Goal: Task Accomplishment & Management: Use online tool/utility

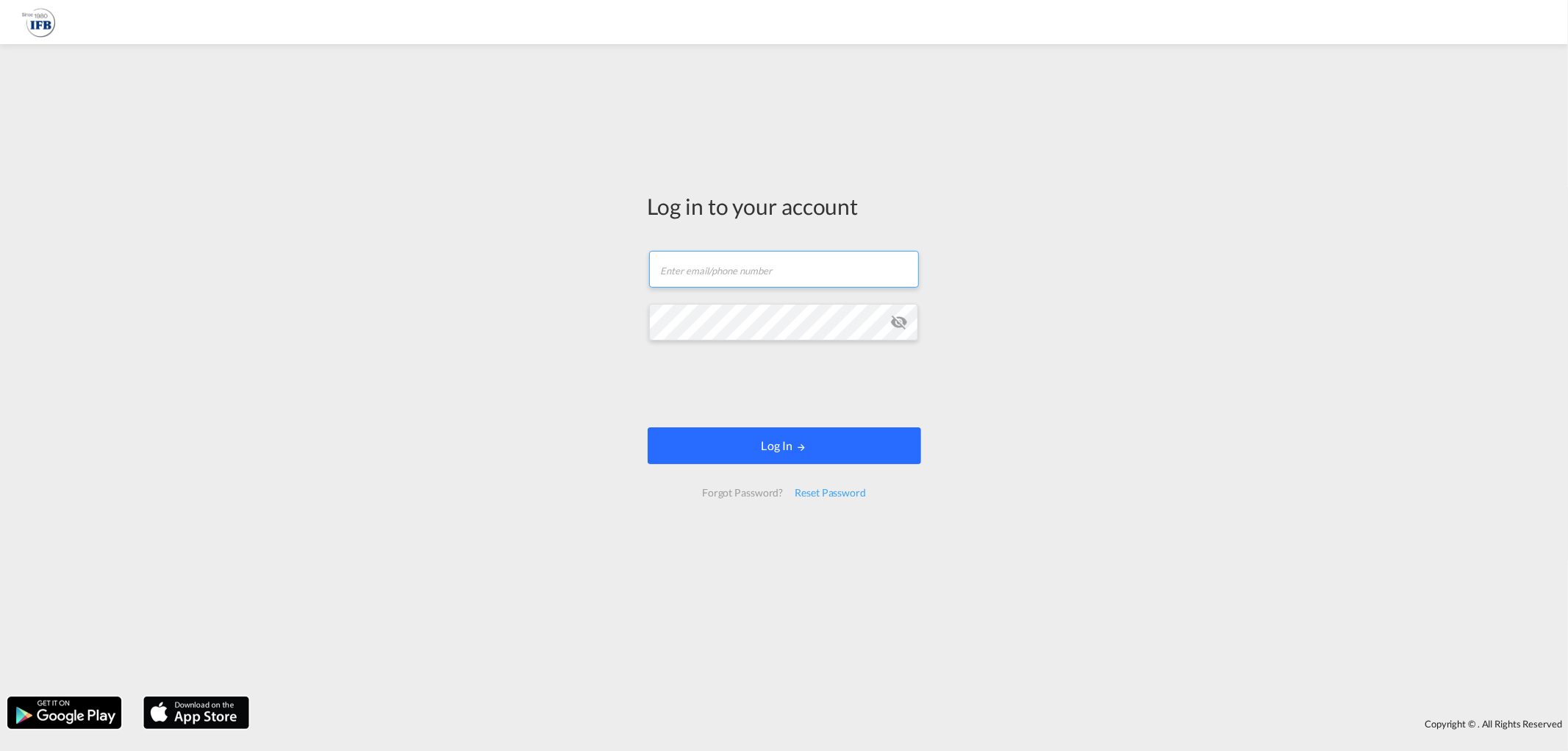
type input "[EMAIL_ADDRESS][DOMAIN_NAME]"
click at [758, 443] on button "Log In" at bounding box center [785, 446] width 274 height 37
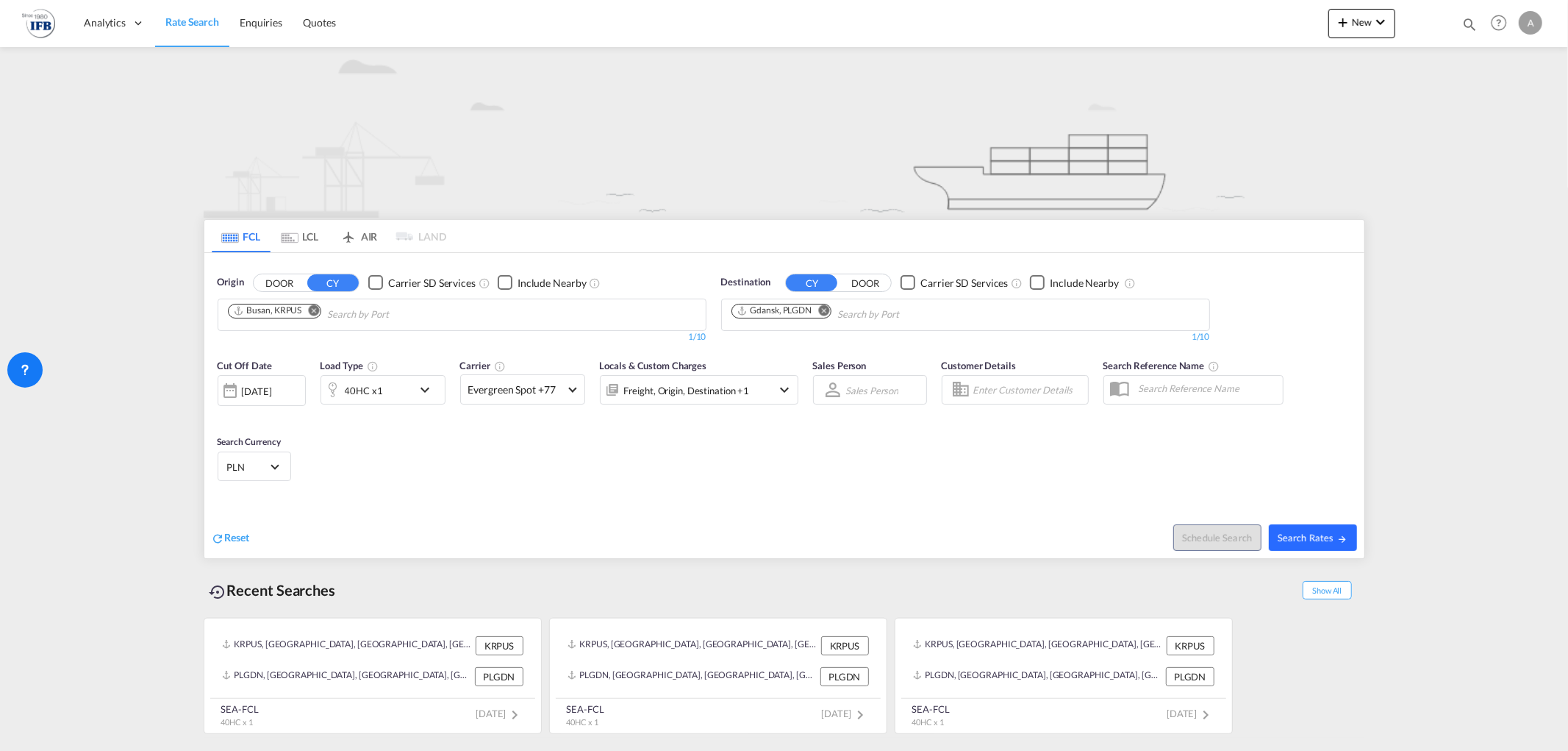
click at [1331, 540] on span "Search Rates" at bounding box center [1313, 538] width 71 height 12
type input "KRPUS to PLGDN / [DATE]"
